Goal: Transaction & Acquisition: Purchase product/service

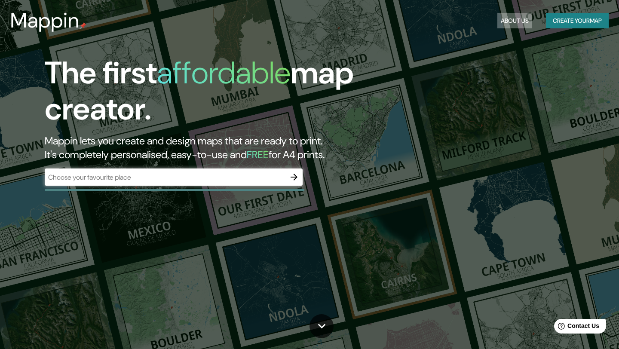
click at [522, 19] on button "About Us" at bounding box center [514, 21] width 35 height 16
click at [516, 16] on button "About Us" at bounding box center [514, 21] width 35 height 16
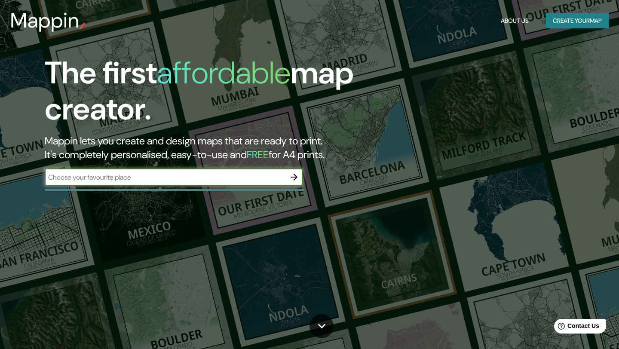
click at [221, 175] on input "text" at bounding box center [165, 177] width 241 height 10
type input "[GEOGRAPHIC_DATA]"
click at [295, 176] on icon "button" at bounding box center [294, 177] width 10 height 10
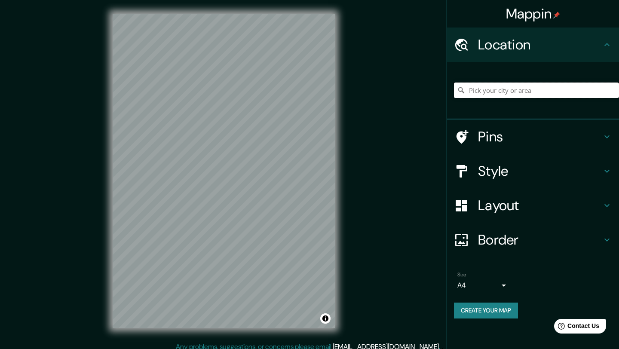
click at [488, 91] on input "Pick your city or area" at bounding box center [536, 90] width 165 height 15
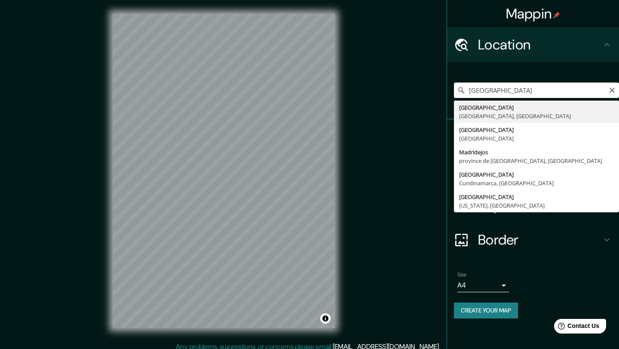
type input "[GEOGRAPHIC_DATA], [GEOGRAPHIC_DATA], [GEOGRAPHIC_DATA]"
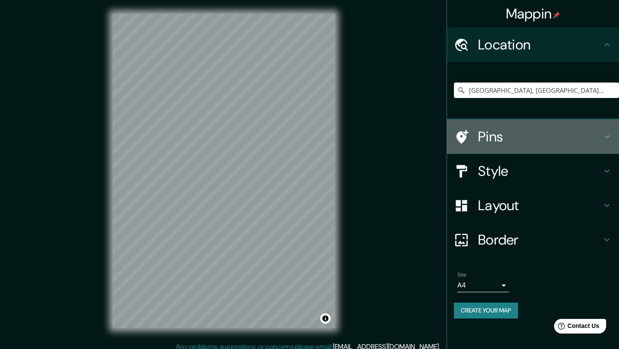
click at [512, 136] on h4 "Pins" at bounding box center [540, 136] width 124 height 17
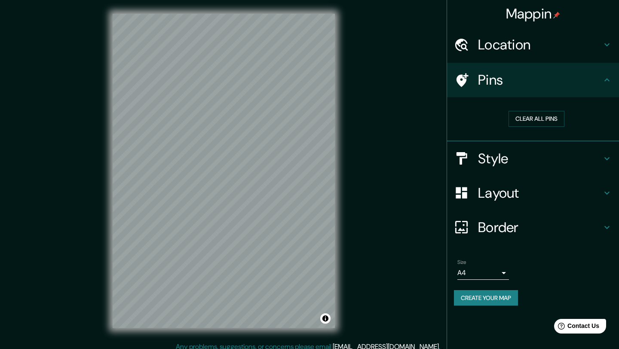
click at [510, 152] on h4 "Style" at bounding box center [540, 158] width 124 height 17
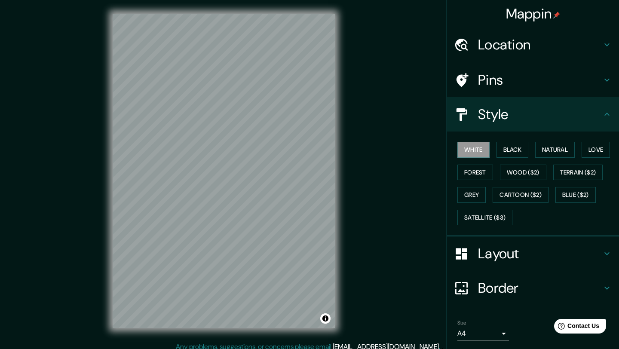
click at [498, 74] on h4 "Pins" at bounding box center [540, 79] width 124 height 17
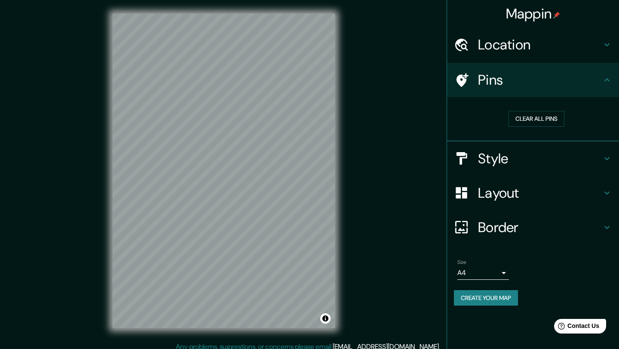
click at [504, 42] on h4 "Location" at bounding box center [540, 44] width 124 height 17
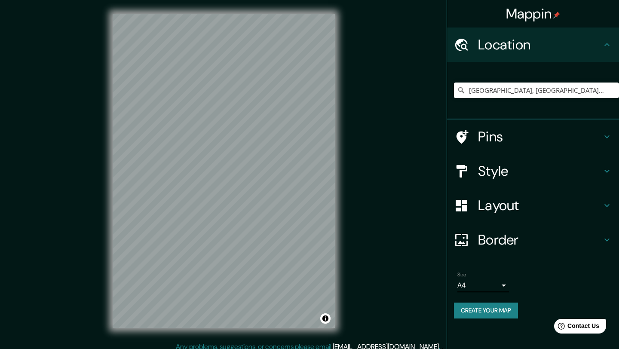
click at [492, 163] on h4 "Style" at bounding box center [540, 171] width 124 height 17
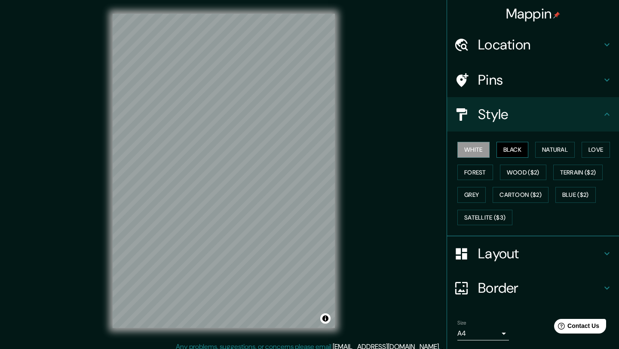
click at [503, 150] on button "Black" at bounding box center [513, 150] width 32 height 16
click at [479, 151] on button "White" at bounding box center [473, 150] width 32 height 16
click at [558, 152] on button "Natural" at bounding box center [555, 150] width 40 height 16
click at [485, 150] on button "White" at bounding box center [473, 150] width 32 height 16
click at [500, 253] on h4 "Layout" at bounding box center [540, 253] width 124 height 17
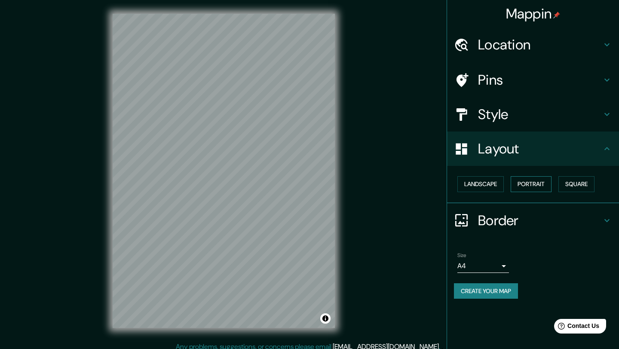
click at [539, 184] on button "Portrait" at bounding box center [531, 184] width 41 height 16
click at [496, 216] on h4 "Border" at bounding box center [540, 220] width 124 height 17
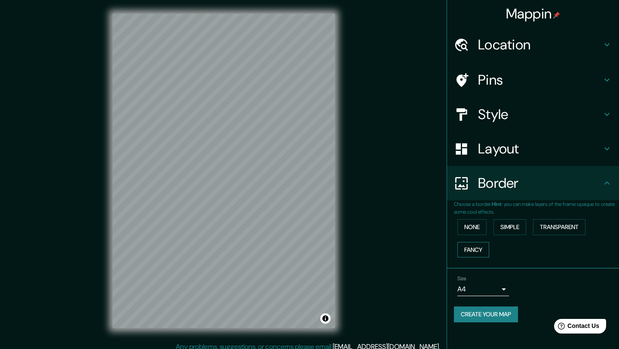
click at [480, 254] on button "Fancy" at bounding box center [473, 250] width 32 height 16
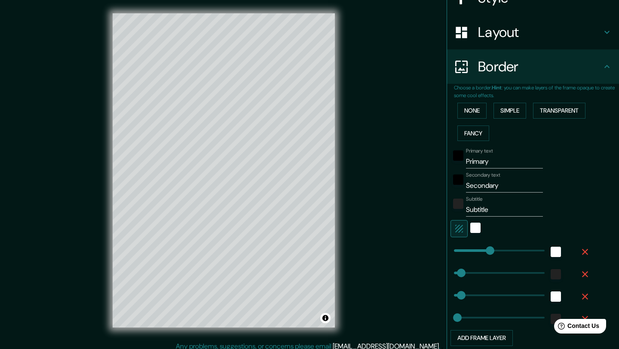
scroll to position [122, 0]
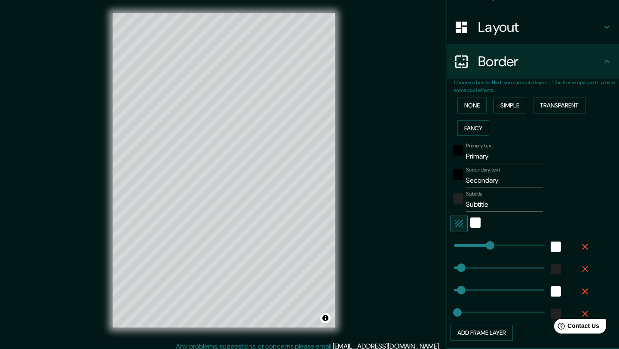
type input "207"
click at [493, 153] on input "Primary" at bounding box center [504, 157] width 77 height 14
type input "M"
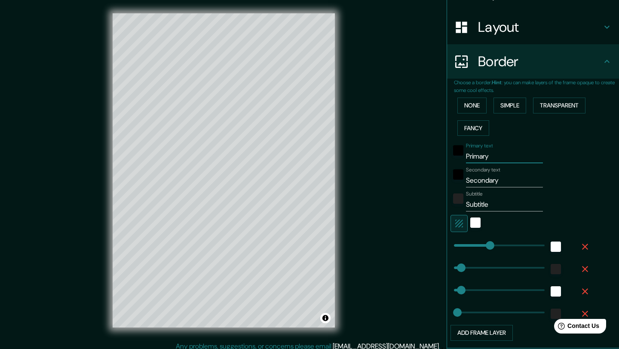
type input "207"
type input "41"
type input "21"
type input "Ma"
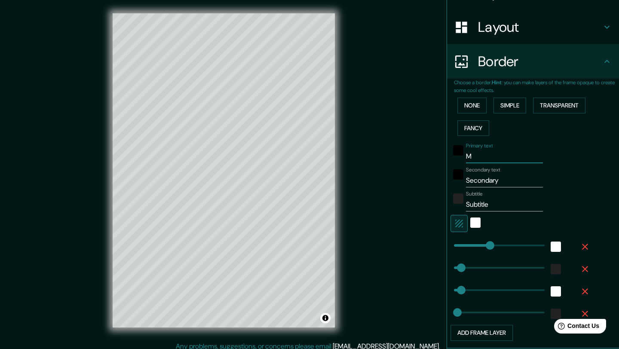
type input "207"
type input "41"
type input "21"
type input "Mad"
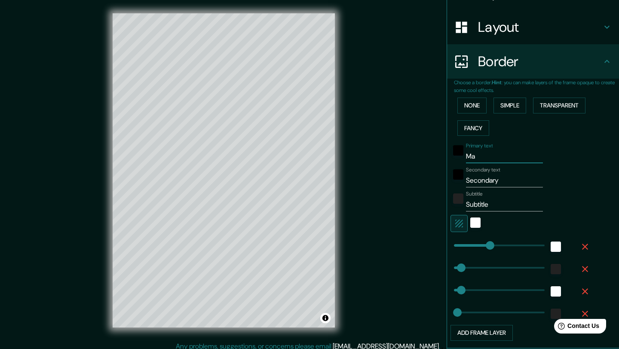
type input "207"
type input "41"
type input "21"
type input "Madir"
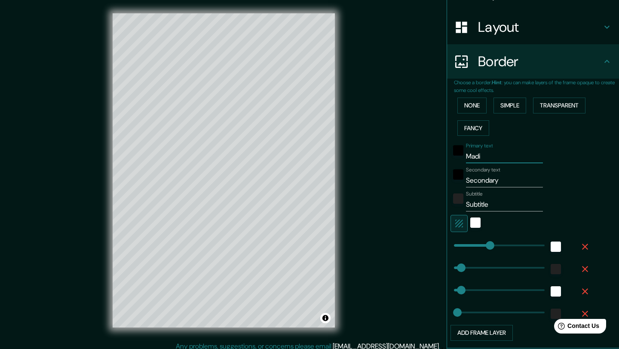
type input "207"
type input "41"
type input "21"
type input "Madi"
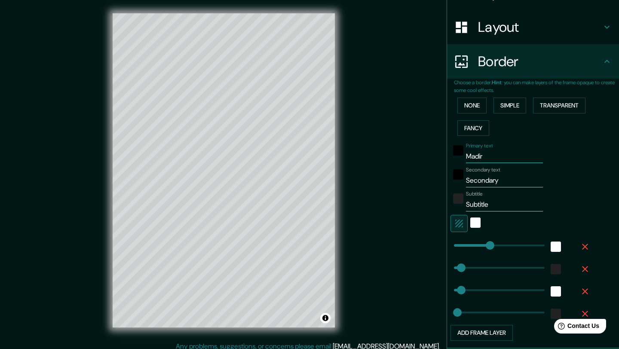
type input "207"
type input "41"
type input "21"
type input "Mad"
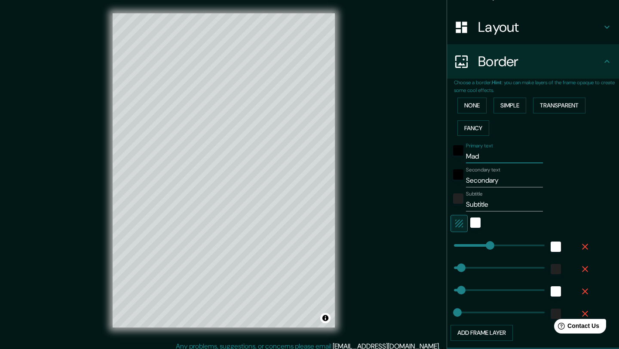
type input "207"
type input "41"
type input "21"
type input "Madr"
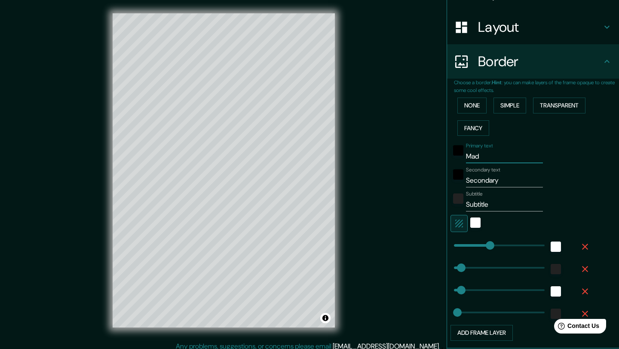
type input "207"
type input "41"
type input "21"
type input "Madri"
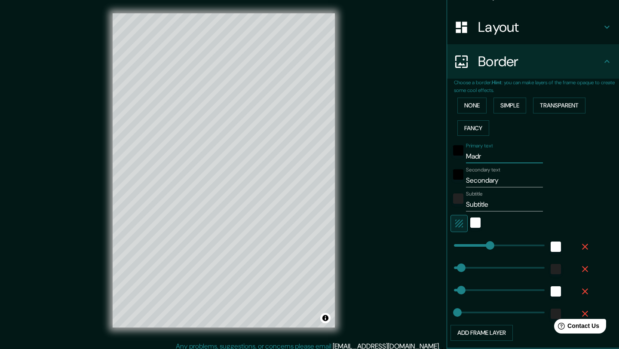
type input "207"
type input "41"
type input "21"
type input "[GEOGRAPHIC_DATA]"
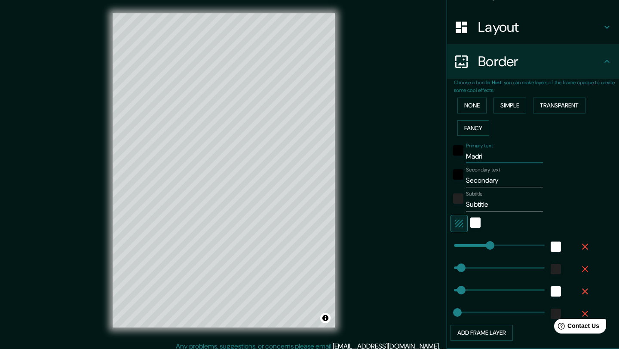
type input "207"
type input "41"
type input "21"
type input "[GEOGRAPHIC_DATA]"
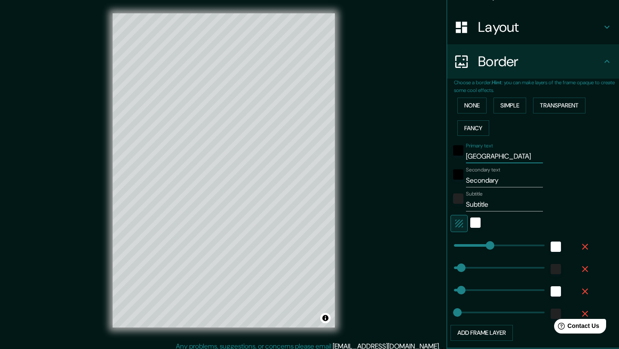
click at [490, 201] on input "Subtitle" at bounding box center [504, 205] width 77 height 14
type input "C"
type input "207"
type input "41"
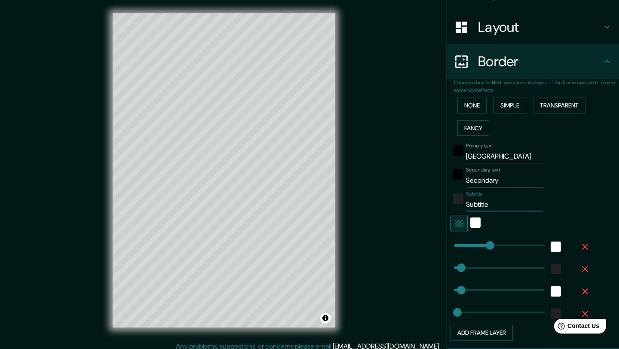
type input "41"
type input "21"
type input "Co"
type input "207"
type input "41"
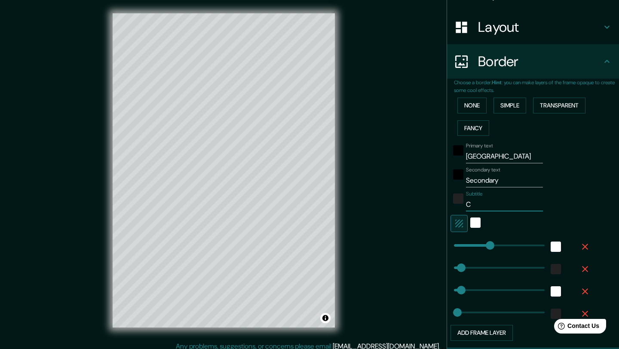
type input "41"
type input "21"
type input "Com"
type input "207"
type input "41"
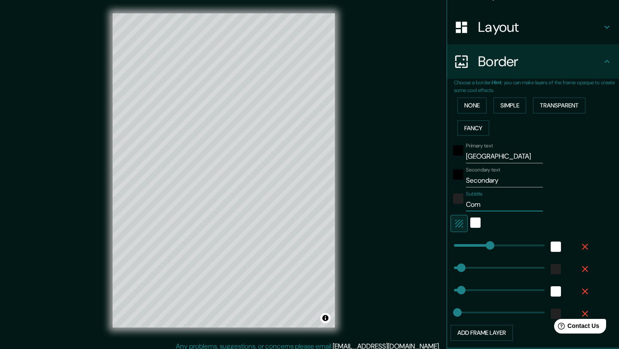
type input "41"
type input "21"
type input "Comu"
type input "207"
type input "41"
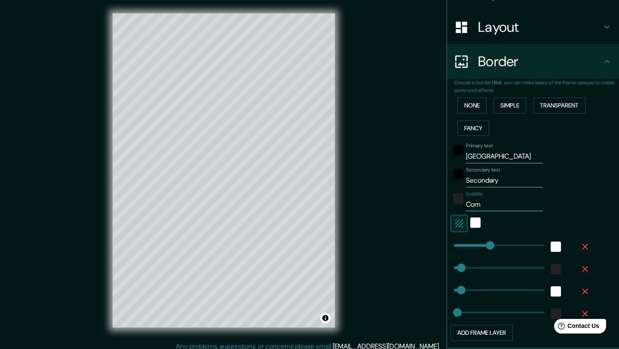
type input "41"
type input "21"
type input "Comun"
type input "207"
type input "41"
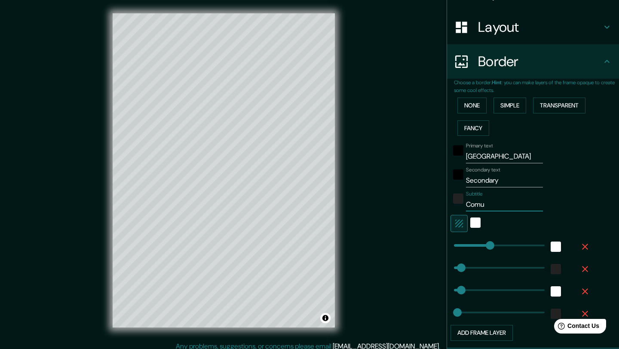
type input "41"
type input "21"
type input "Comuni"
type input "207"
type input "41"
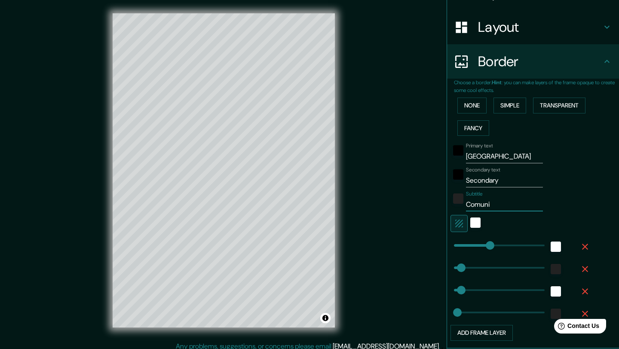
type input "41"
type input "21"
type input "Comunida"
type input "207"
type input "41"
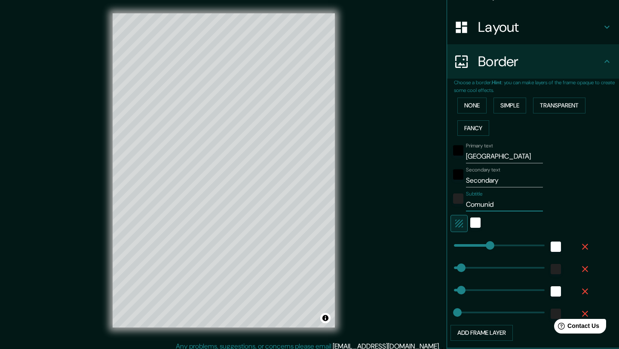
type input "41"
type input "21"
type input "Comunidad"
type input "207"
type input "41"
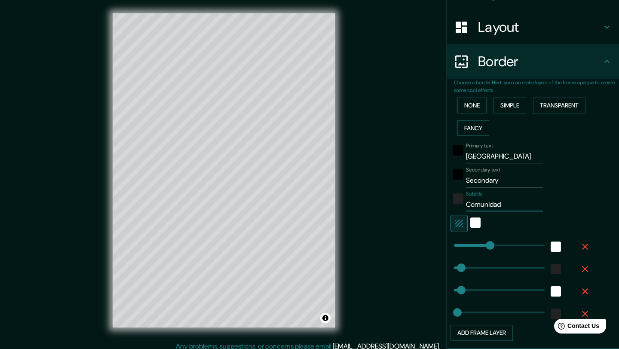
type input "41"
type input "21"
type input "Comunidad"
type input "207"
type input "41"
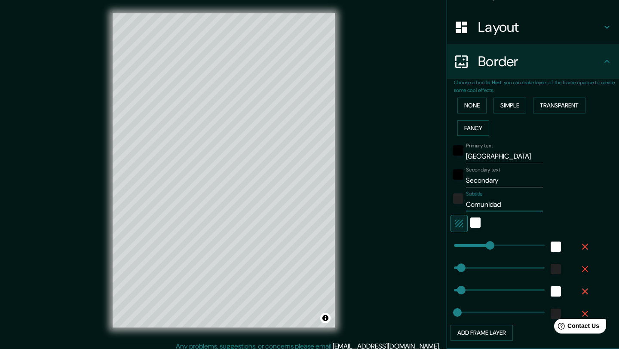
type input "41"
type input "21"
type input "Comunidad de"
type input "207"
type input "41"
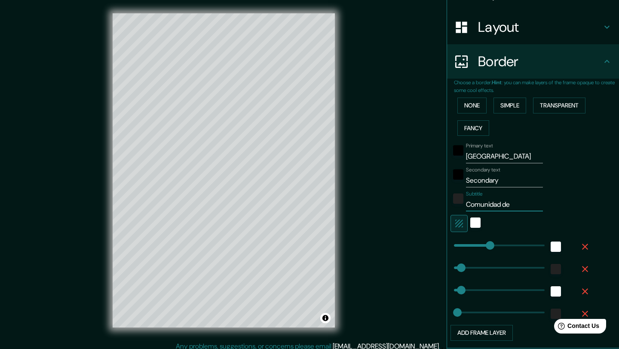
type input "41"
type input "21"
type input "Comunidad de"
type input "207"
type input "41"
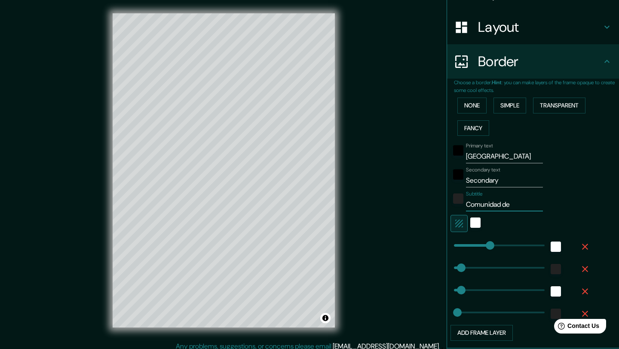
type input "41"
type input "21"
type input "Comunidad de M"
type input "207"
type input "41"
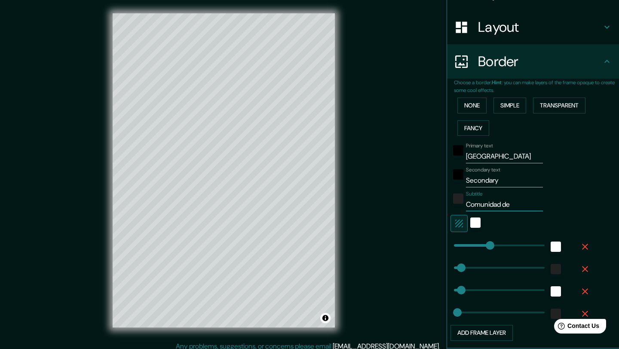
type input "41"
type input "21"
type input "Comunidad de Ma"
type input "207"
type input "41"
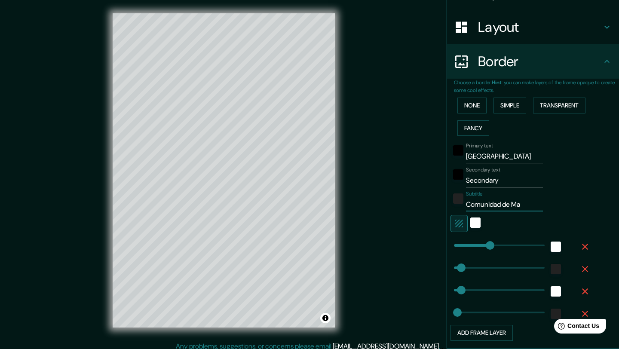
type input "41"
type input "21"
type input "Comunidad de Mad"
type input "207"
type input "41"
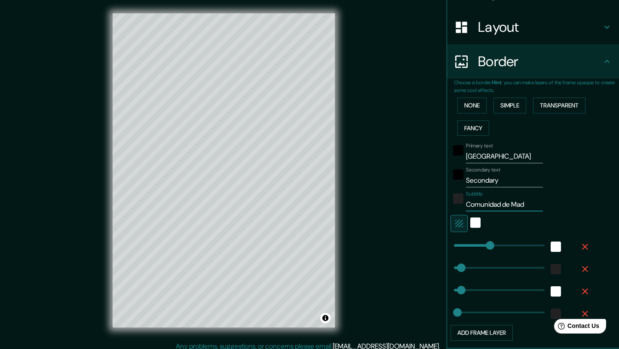
type input "41"
type input "21"
type input "Comunidad de Madri"
type input "207"
type input "41"
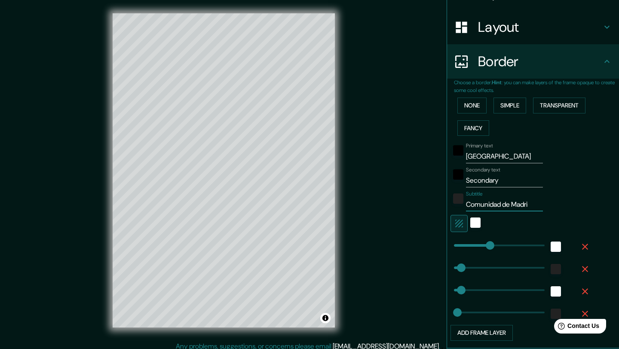
type input "41"
type input "21"
type input "[GEOGRAPHIC_DATA]"
type input "207"
type input "41"
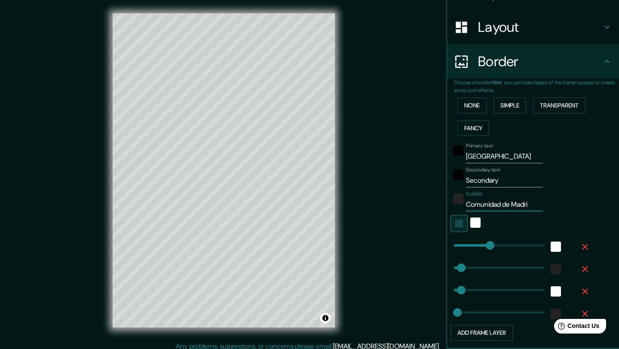
type input "41"
type input "21"
type input "[GEOGRAPHIC_DATA]"
click at [473, 224] on div "white" at bounding box center [475, 223] width 10 height 10
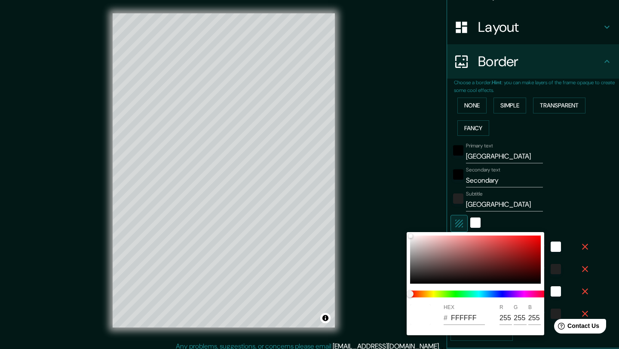
click at [458, 221] on div at bounding box center [309, 174] width 619 height 349
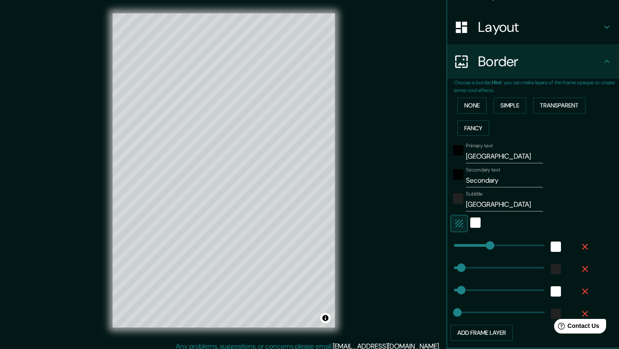
click at [504, 184] on input "Secondary" at bounding box center [504, 181] width 77 height 14
type input "207"
type input "41"
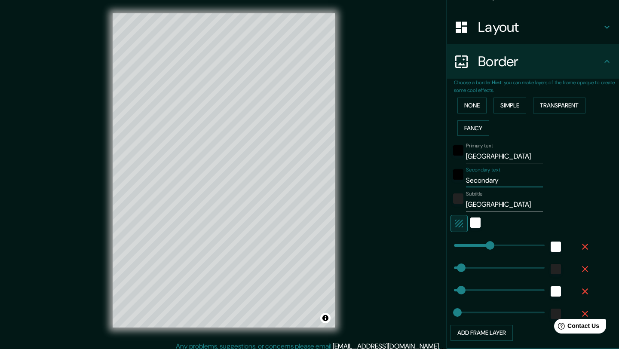
type input "21"
click at [594, 192] on div "Primary text Madrid Secondary text Subtitle [GEOGRAPHIC_DATA] Add frame layer" at bounding box center [536, 240] width 165 height 202
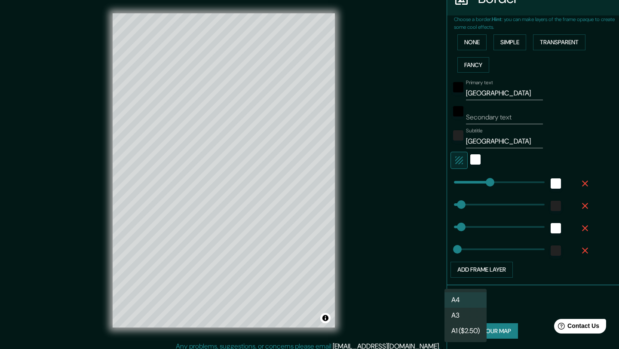
click at [469, 310] on body "Mappin Location [GEOGRAPHIC_DATA], [GEOGRAPHIC_DATA], [GEOGRAPHIC_DATA] Pins St…" at bounding box center [309, 174] width 619 height 349
click at [462, 298] on li "A4" at bounding box center [466, 299] width 42 height 15
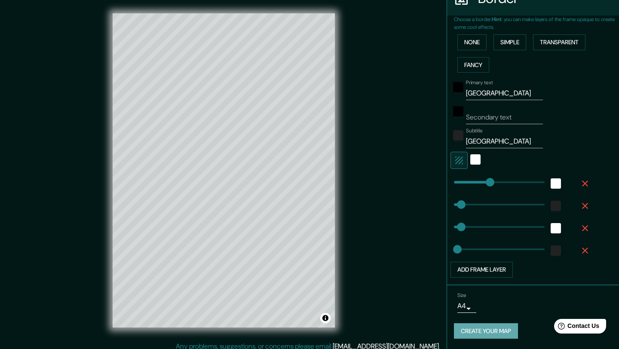
click at [502, 329] on button "Create your map" at bounding box center [486, 331] width 64 height 16
click at [505, 333] on div "Create your map" at bounding box center [533, 331] width 158 height 16
click at [499, 333] on div "Create your map" at bounding box center [533, 331] width 158 height 16
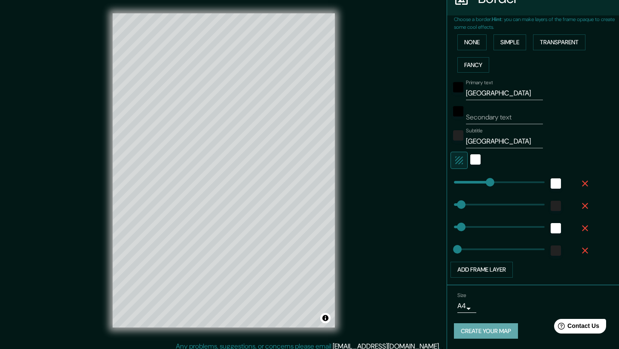
click at [501, 324] on button "Create your map" at bounding box center [486, 331] width 64 height 16
click at [501, 331] on div "Create your map" at bounding box center [533, 331] width 158 height 16
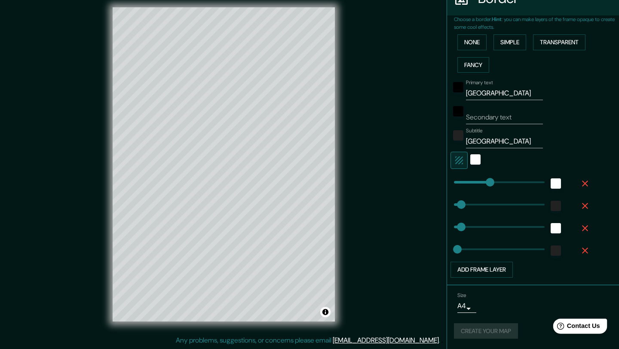
click at [581, 329] on span "Contact Us" at bounding box center [583, 325] width 33 height 7
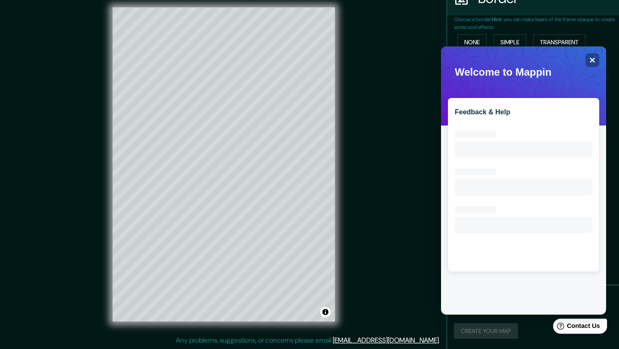
scroll to position [0, 0]
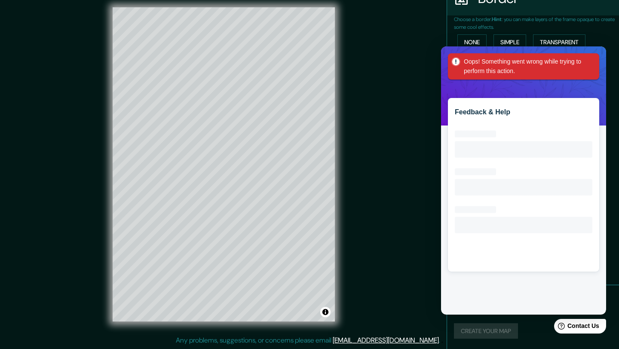
click at [608, 67] on div "None Simple Transparent Fancy" at bounding box center [536, 53] width 165 height 45
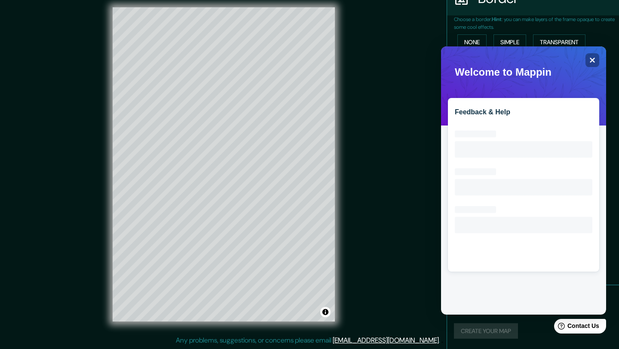
click at [362, 133] on div "Mappin Location [GEOGRAPHIC_DATA], [GEOGRAPHIC_DATA], [GEOGRAPHIC_DATA] Pins St…" at bounding box center [309, 172] width 619 height 356
click at [596, 62] on icon "Close" at bounding box center [592, 60] width 6 height 6
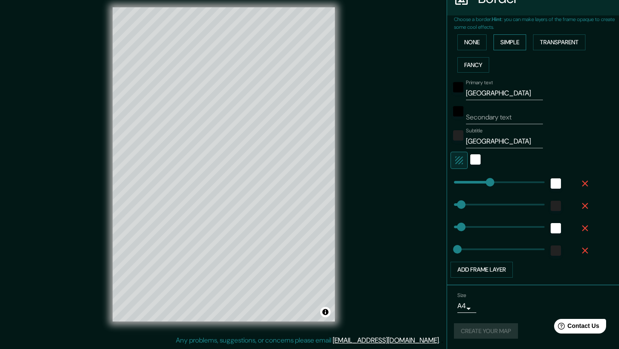
click at [513, 40] on button "Simple" at bounding box center [510, 42] width 33 height 16
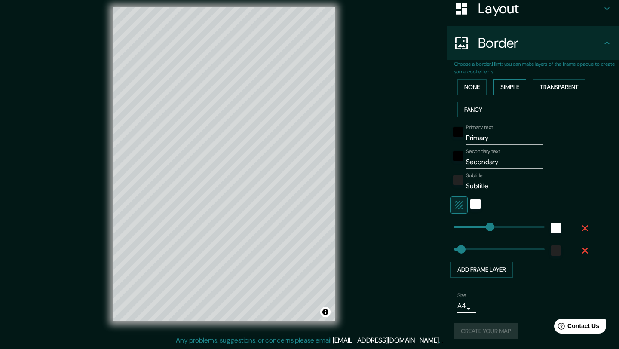
scroll to position [140, 0]
click at [564, 56] on div "Border" at bounding box center [533, 43] width 172 height 34
click at [564, 89] on button "Transparent" at bounding box center [559, 87] width 52 height 16
click at [474, 83] on button "None" at bounding box center [471, 87] width 29 height 16
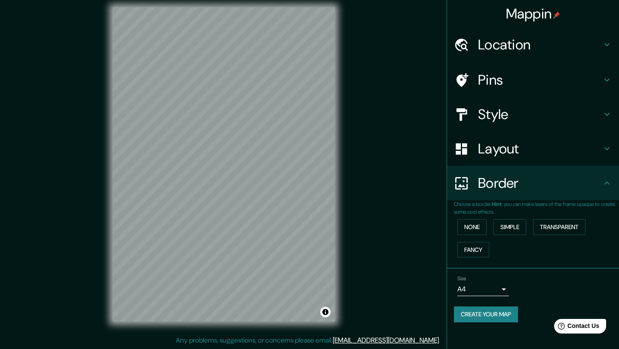
scroll to position [0, 0]
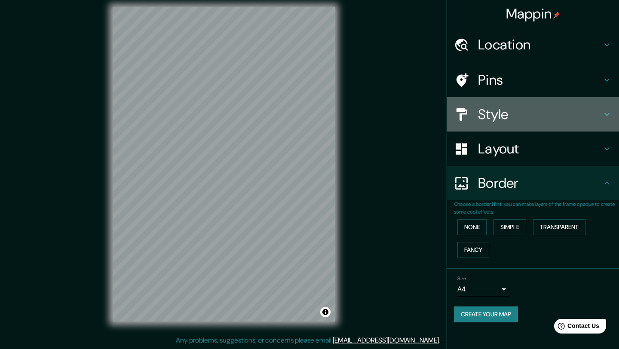
click at [472, 100] on div "Style" at bounding box center [533, 114] width 172 height 34
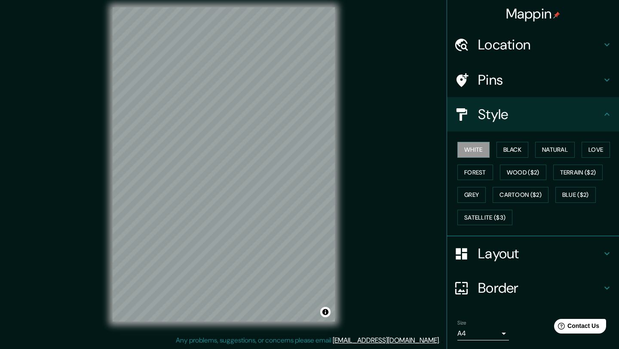
click at [490, 80] on h4 "Pins" at bounding box center [540, 79] width 124 height 17
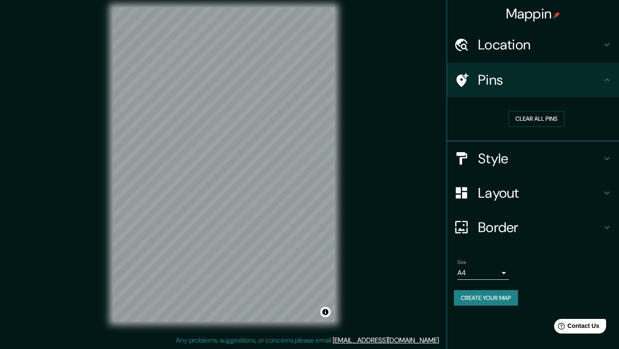
click at [497, 44] on h4 "Location" at bounding box center [540, 44] width 124 height 17
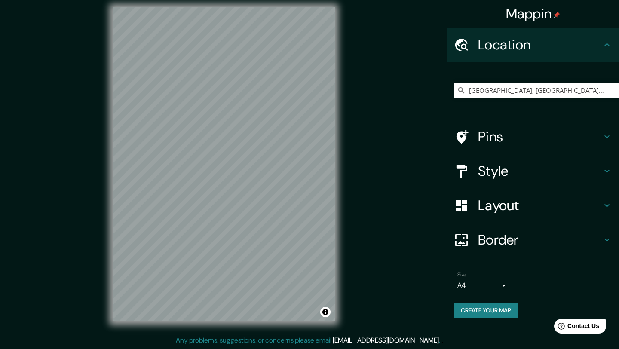
click at [542, 11] on h4 "Mappin" at bounding box center [533, 13] width 55 height 17
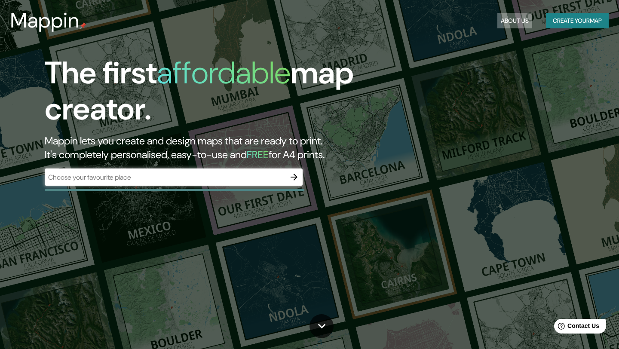
click at [500, 21] on button "About Us" at bounding box center [514, 21] width 35 height 16
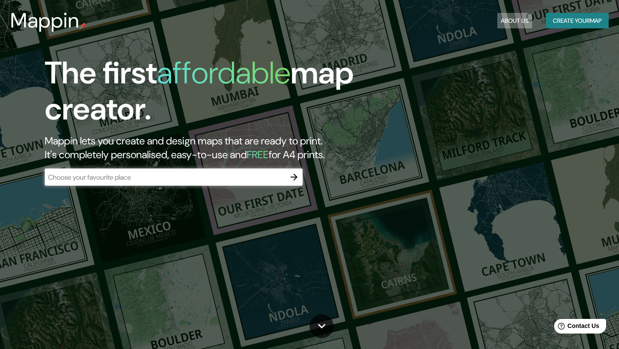
click at [500, 21] on button "About Us" at bounding box center [514, 21] width 35 height 16
click at [325, 331] on icon at bounding box center [321, 326] width 15 height 15
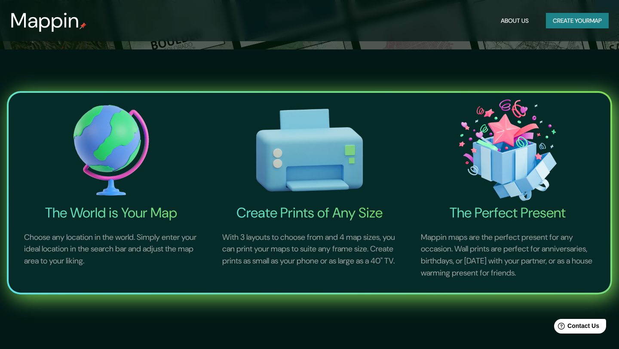
scroll to position [349, 0]
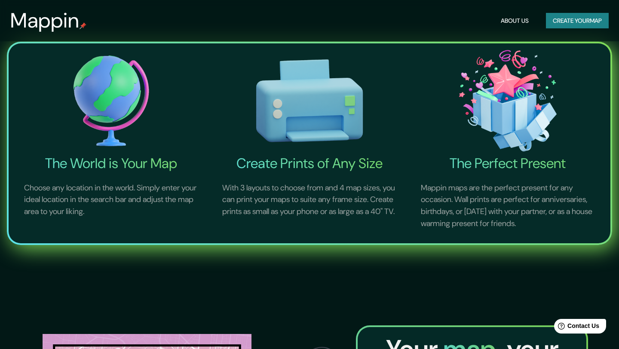
click at [346, 141] on img at bounding box center [309, 101] width 195 height 108
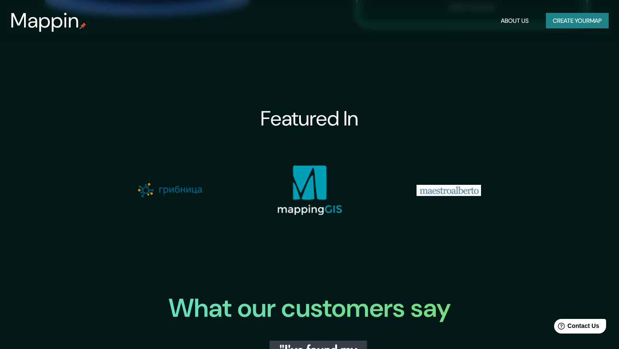
scroll to position [744, 0]
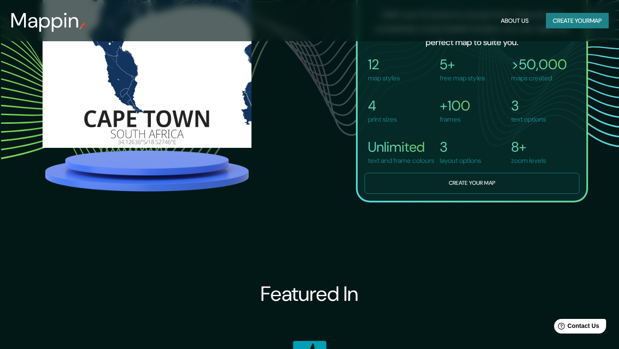
click at [478, 194] on button "Create your map" at bounding box center [472, 183] width 215 height 21
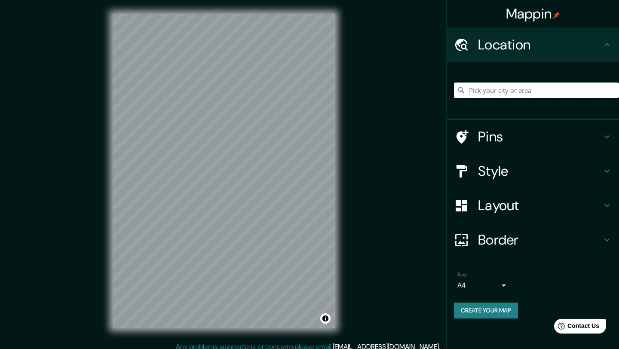
click at [554, 83] on input "Pick your city or area" at bounding box center [536, 90] width 165 height 15
click at [486, 317] on button "Create your map" at bounding box center [486, 311] width 64 height 16
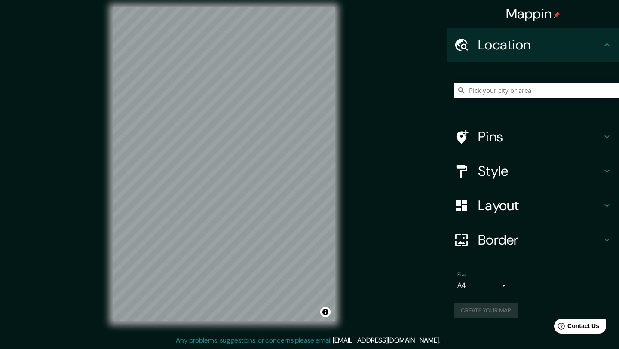
click at [346, 346] on div "Mappin Location Pins Style Layout Border Choose a border. Hint : you can make l…" at bounding box center [309, 172] width 619 height 356
click at [384, 344] on link "[EMAIL_ADDRESS][DOMAIN_NAME]" at bounding box center [386, 340] width 106 height 9
